Goal: Information Seeking & Learning: Learn about a topic

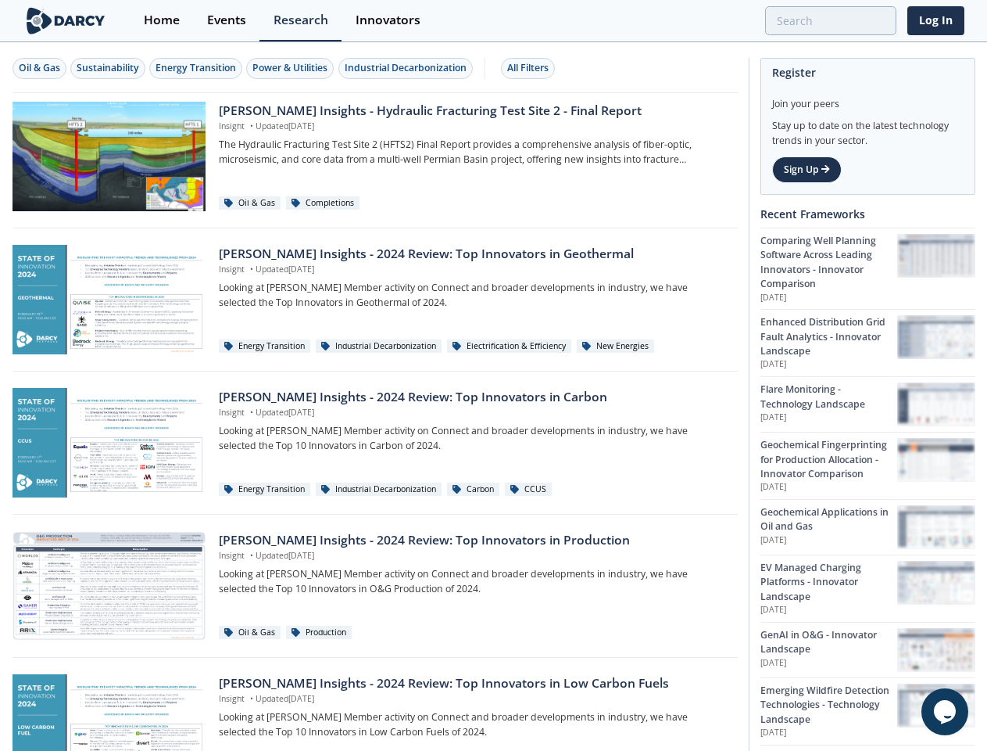
click at [40, 68] on div "Oil & Gas" at bounding box center [39, 68] width 41 height 14
click at [109, 68] on div "Sustainability" at bounding box center [108, 68] width 63 height 14
click at [197, 68] on div "Energy Transition" at bounding box center [196, 68] width 81 height 14
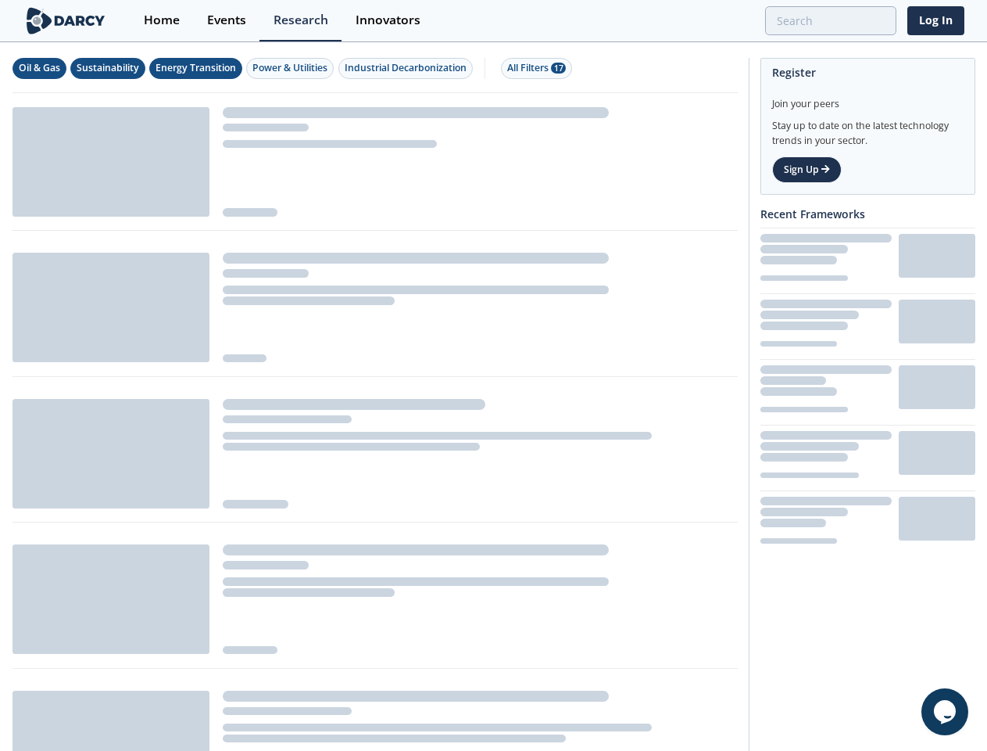
click at [292, 68] on div "Power & Utilities" at bounding box center [290, 68] width 75 height 14
